Goal: Task Accomplishment & Management: Use online tool/utility

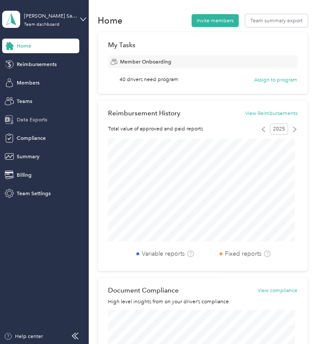
click at [39, 116] on span "Data Exports" at bounding box center [32, 120] width 30 height 8
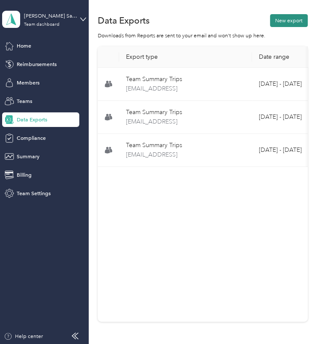
click at [279, 18] on button "New export" at bounding box center [289, 20] width 38 height 13
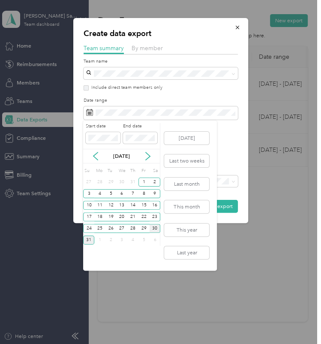
click at [156, 227] on div "30" at bounding box center [155, 228] width 11 height 9
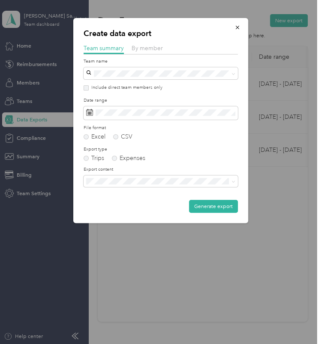
click at [141, 202] on li "Summary and full trips list" at bounding box center [160, 206] width 154 height 13
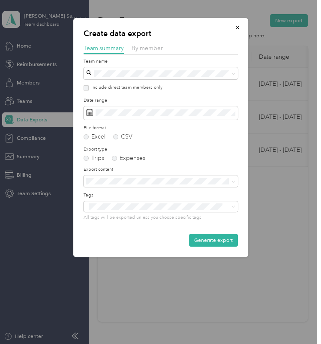
click at [166, 238] on div "Generate export" at bounding box center [161, 239] width 154 height 13
click at [210, 235] on button "Generate export" at bounding box center [213, 239] width 49 height 13
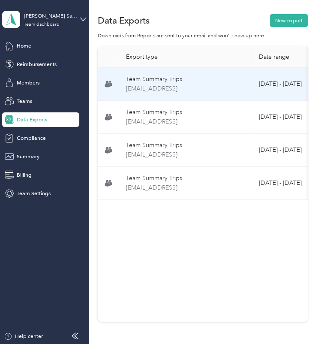
click at [120, 88] on td "Team Summary Trips [EMAIL_ADDRESS]" at bounding box center [185, 84] width 133 height 33
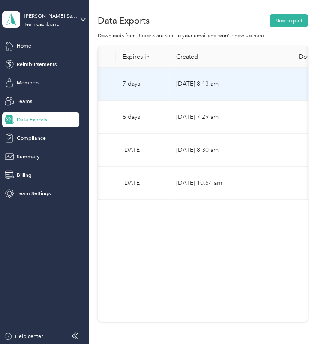
scroll to position [0, 257]
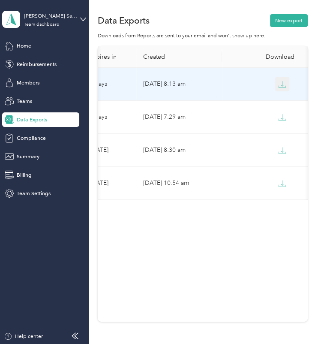
click at [278, 80] on span "button" at bounding box center [282, 83] width 8 height 7
